Goal: Find specific page/section: Find specific page/section

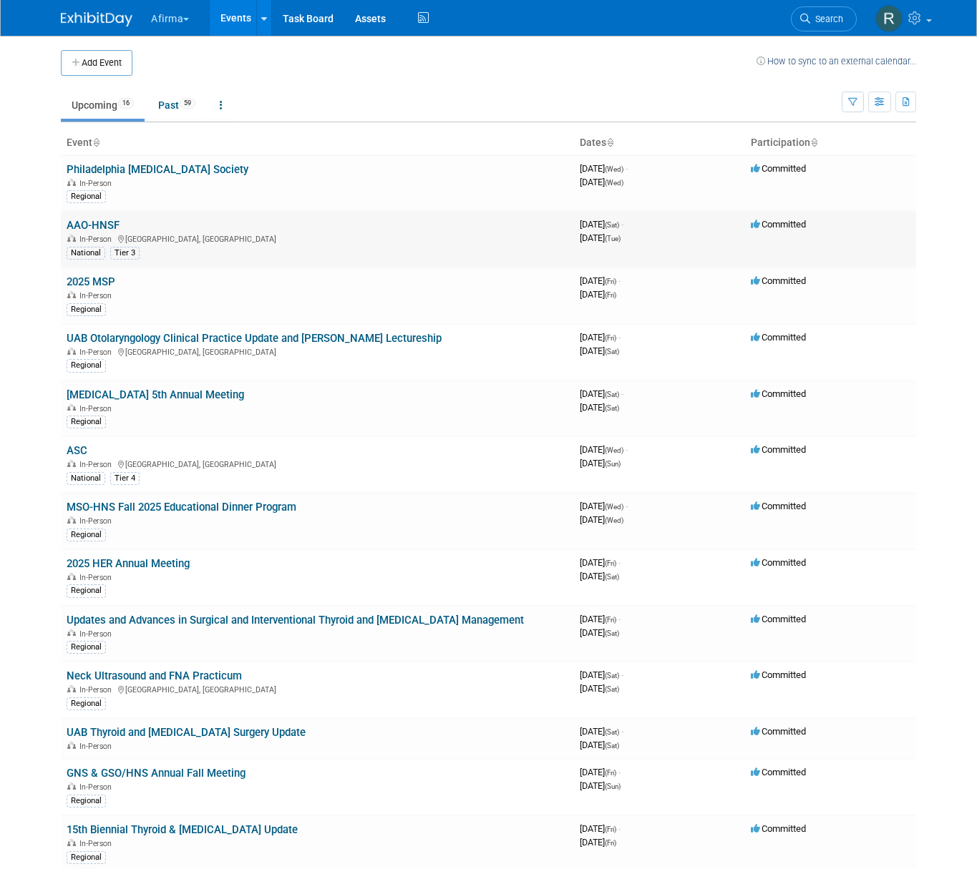
click at [99, 230] on link "AAO-HNSF" at bounding box center [93, 225] width 53 height 13
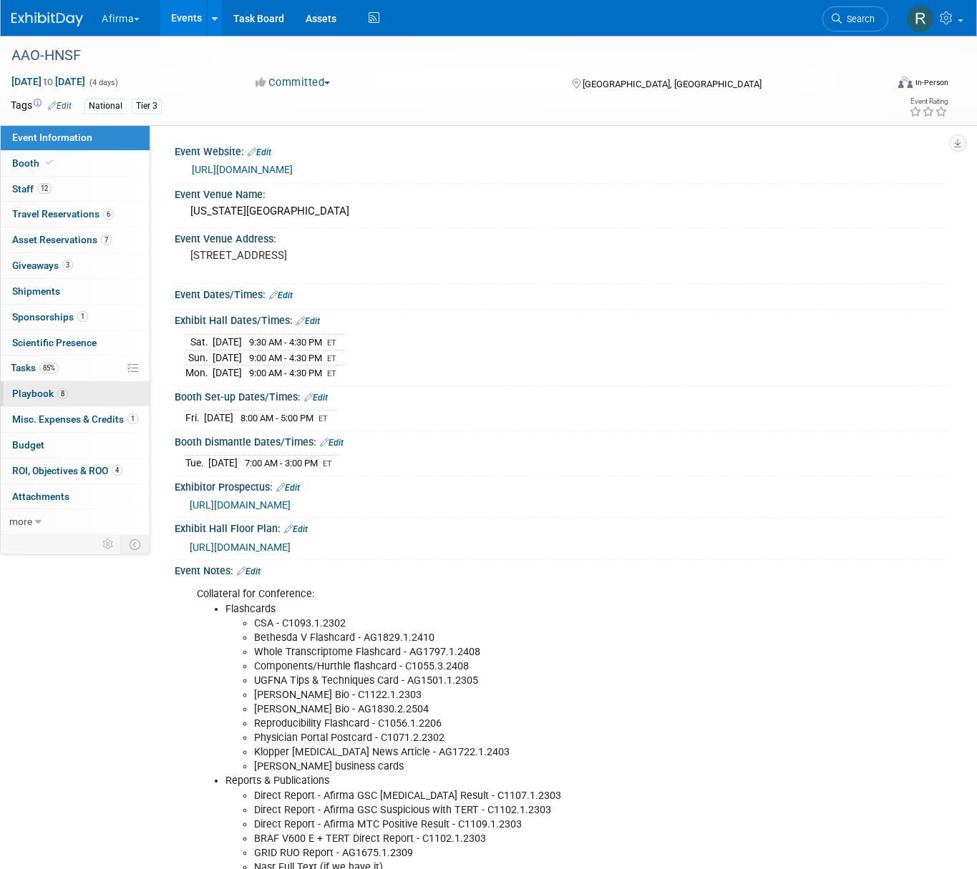
click at [41, 390] on span "Playbook 8" at bounding box center [40, 393] width 56 height 11
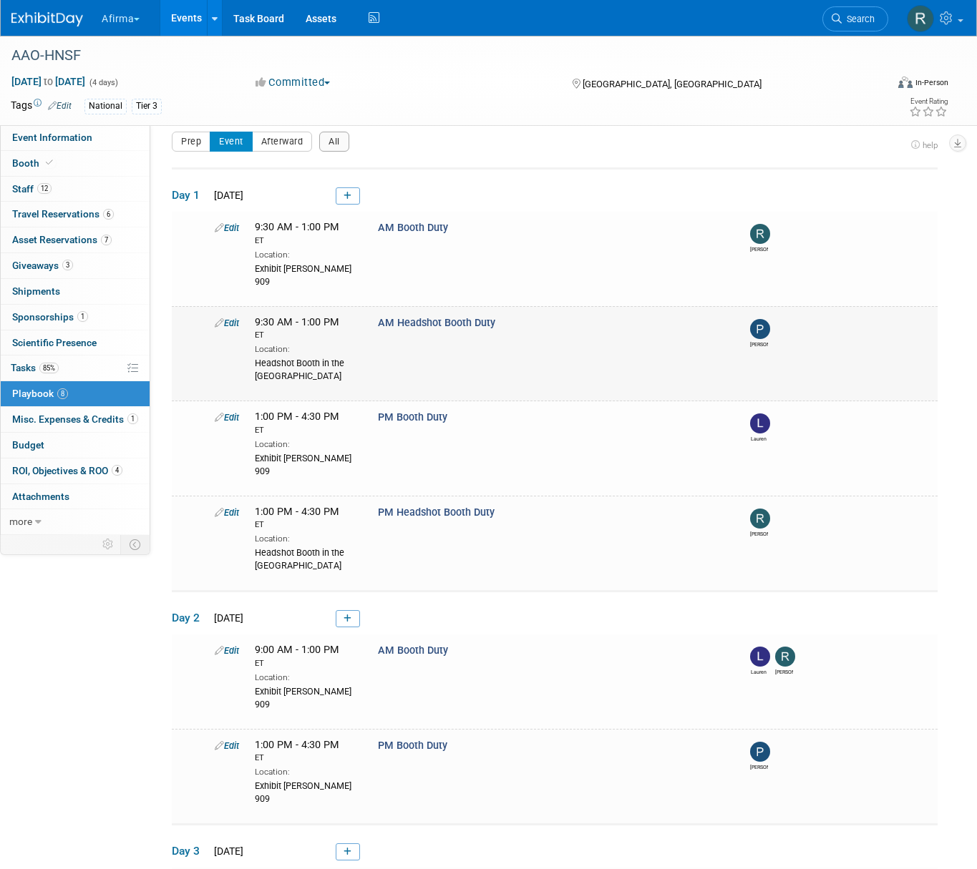
scroll to position [7, 0]
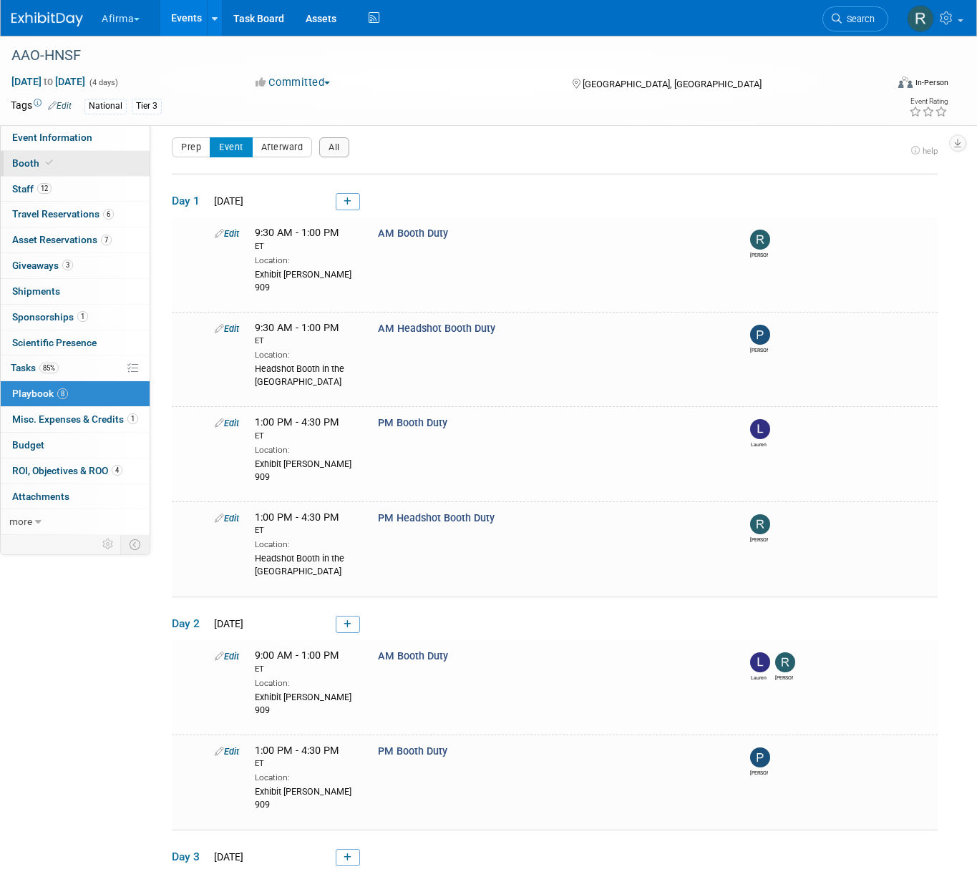
click at [27, 167] on span "Booth" at bounding box center [34, 162] width 44 height 11
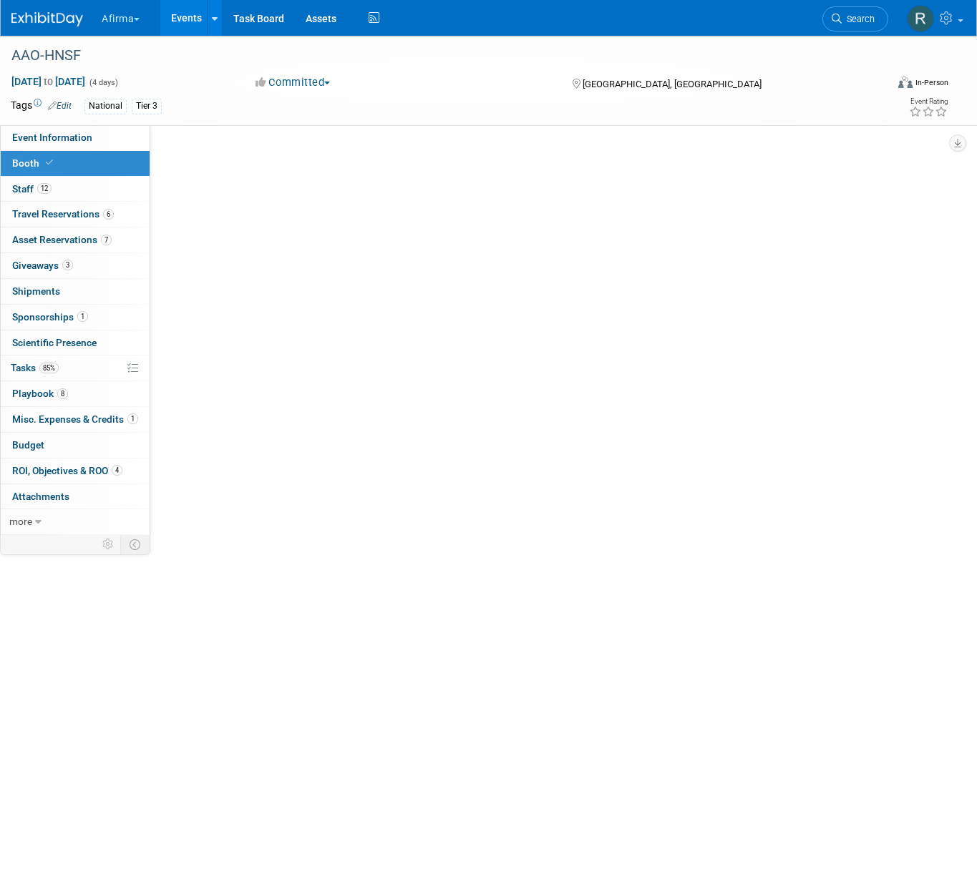
scroll to position [0, 0]
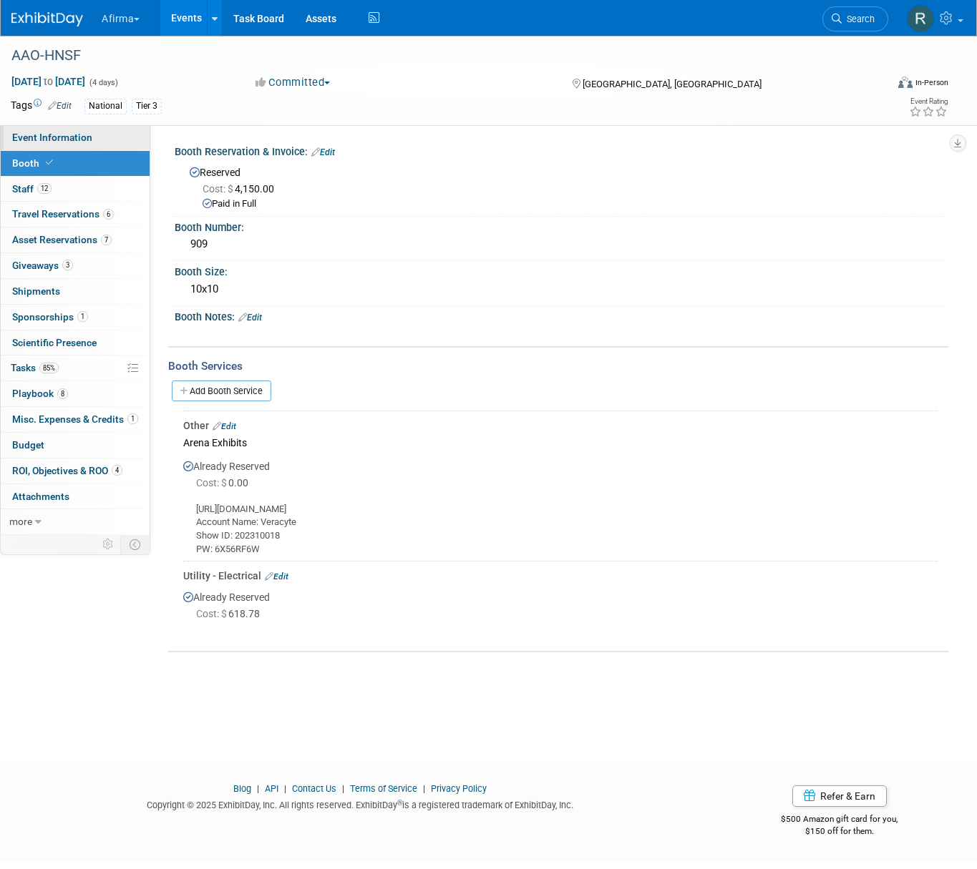
click at [40, 132] on span "Event Information" at bounding box center [52, 137] width 80 height 11
